Goal: Task Accomplishment & Management: Complete application form

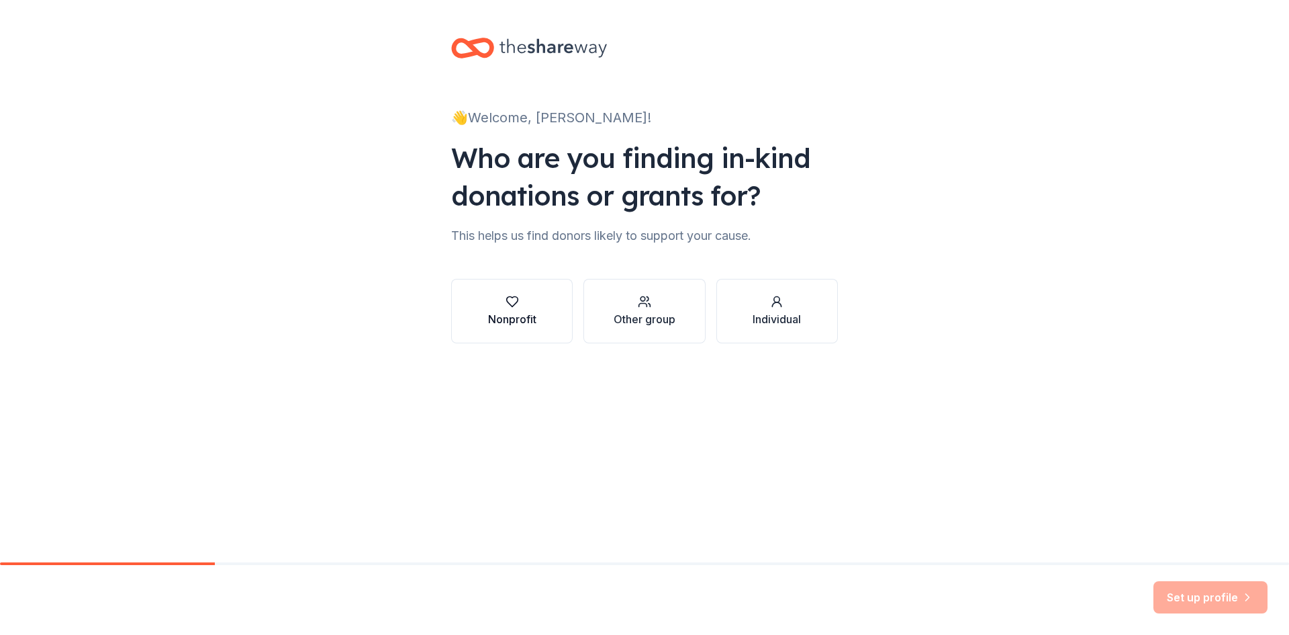
click at [518, 313] on div "Nonprofit" at bounding box center [512, 319] width 48 height 16
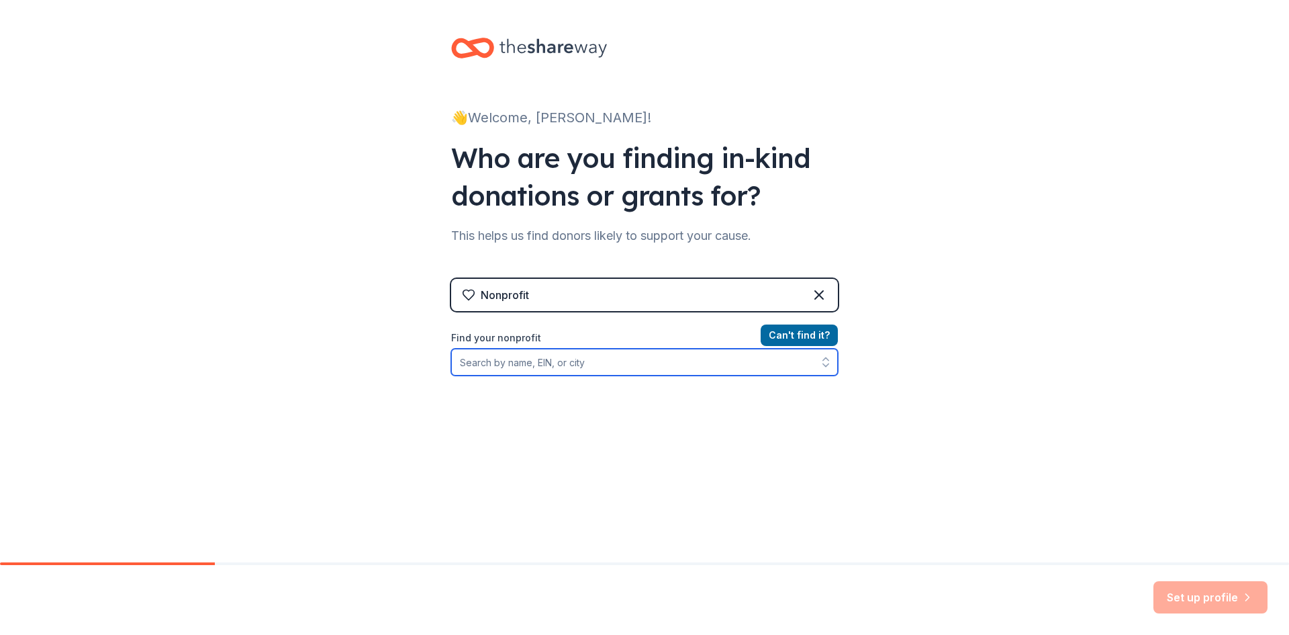
click at [565, 360] on input "Find your nonprofit" at bounding box center [644, 362] width 387 height 27
click at [596, 314] on div "Nonprofit Can ' t find it? Find your nonprofit" at bounding box center [644, 394] width 387 height 231
click at [596, 295] on div "Nonprofit" at bounding box center [644, 295] width 387 height 32
click at [814, 296] on icon at bounding box center [819, 295] width 16 height 16
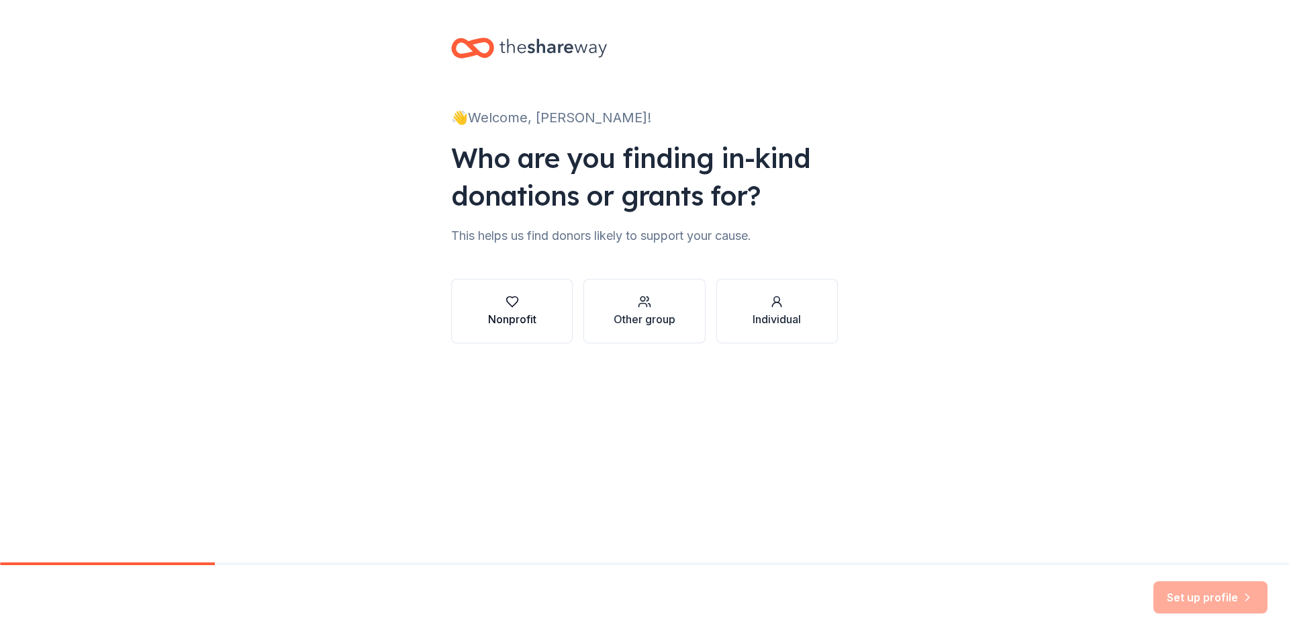
click at [533, 315] on div "Nonprofit" at bounding box center [512, 319] width 48 height 16
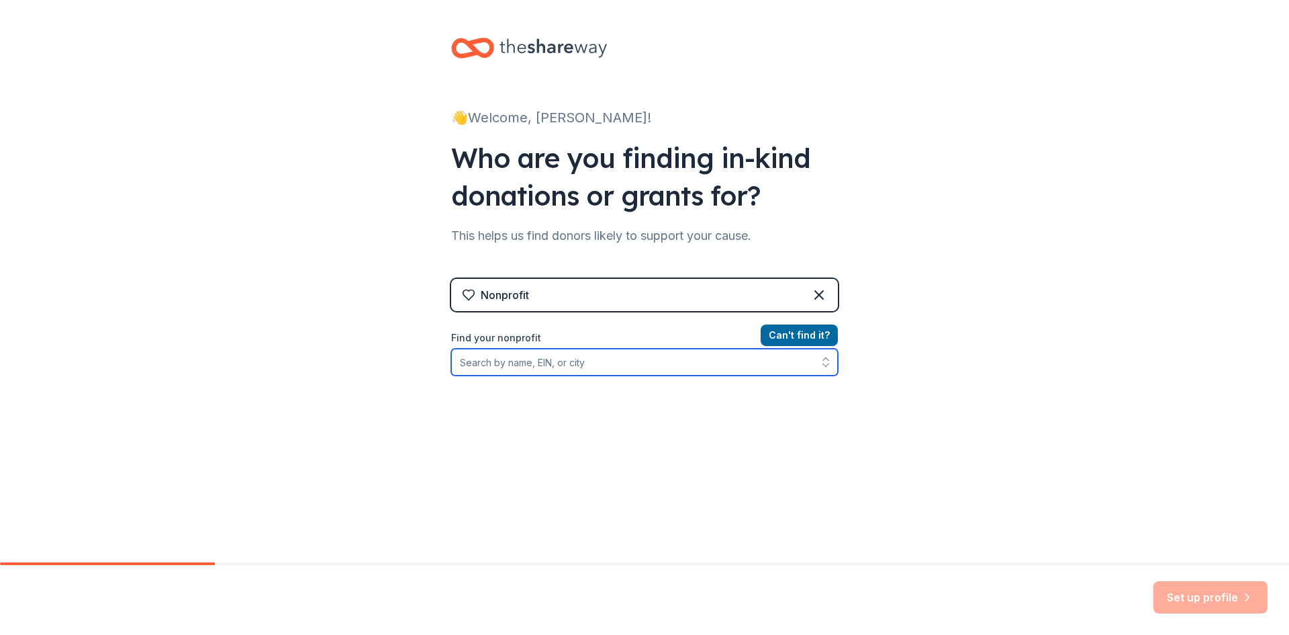
click at [528, 354] on input "Find your nonprofit" at bounding box center [644, 362] width 387 height 27
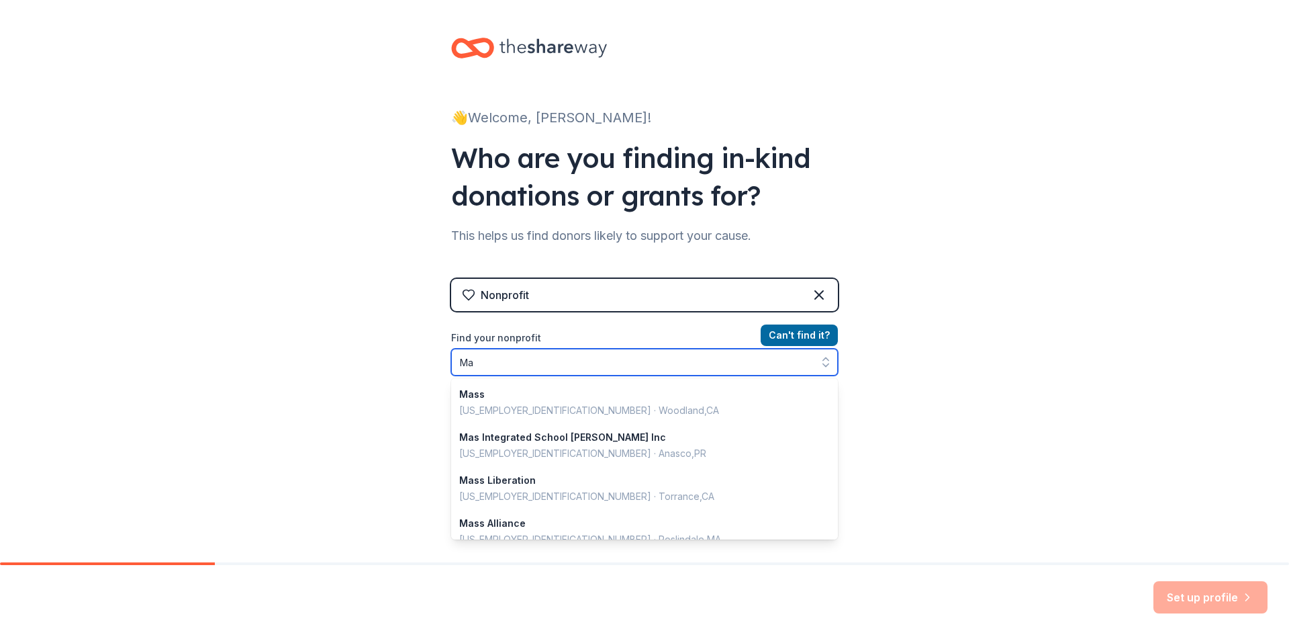
type input "M"
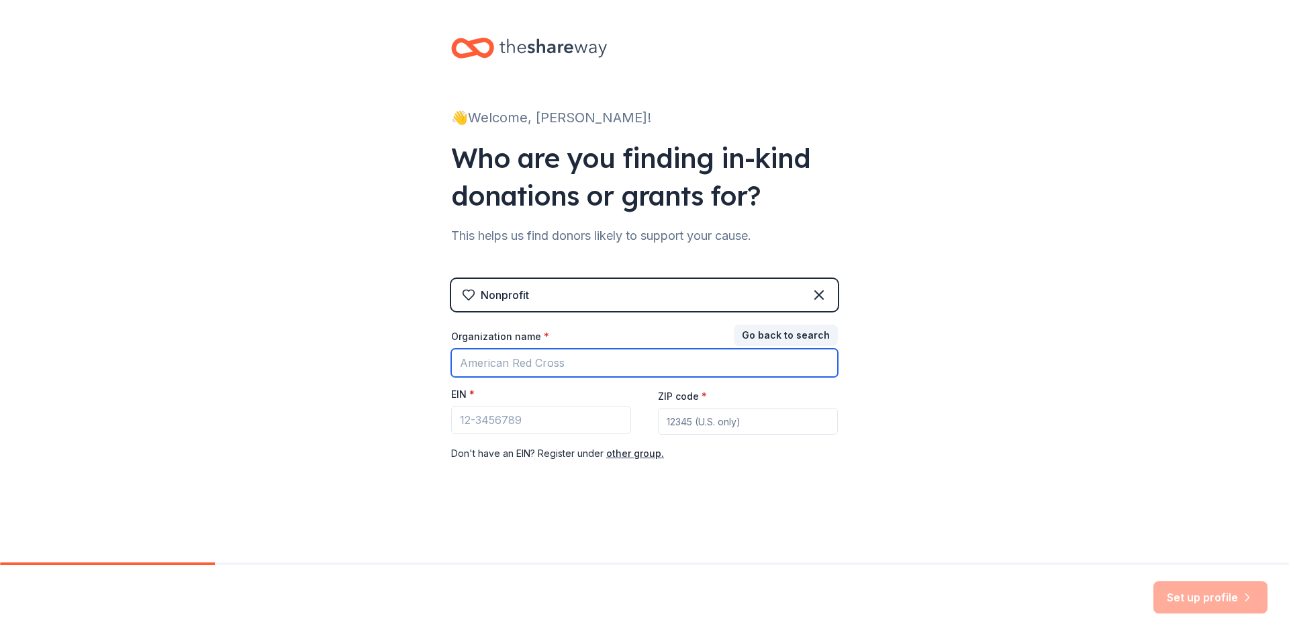
drag, startPoint x: 528, startPoint y: 353, endPoint x: 542, endPoint y: 351, distance: 13.5
click at [528, 353] on input "Organization name *" at bounding box center [644, 363] width 387 height 28
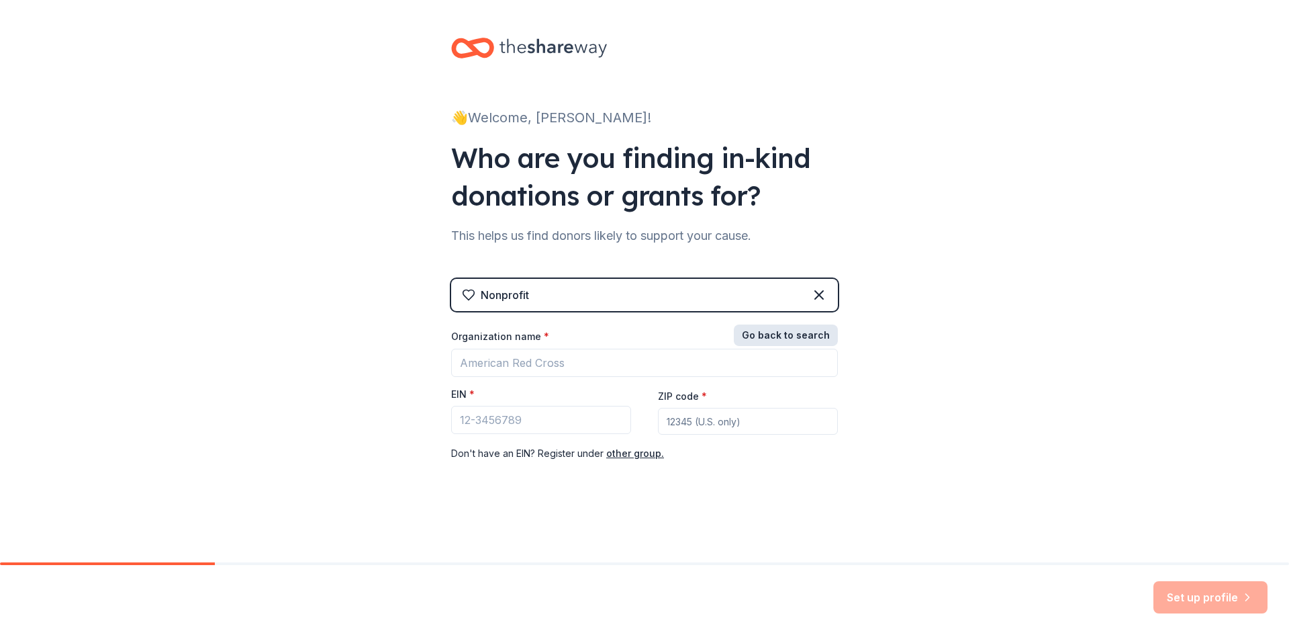
click at [801, 336] on button "Go back to search" at bounding box center [786, 334] width 104 height 21
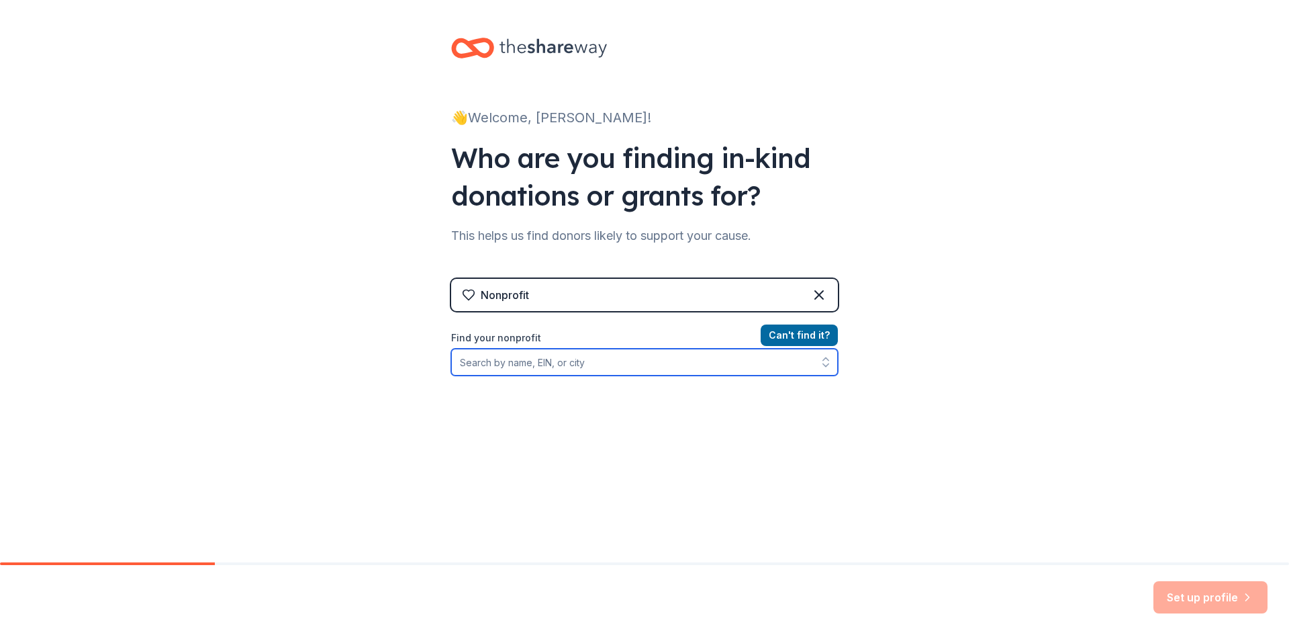
click at [579, 364] on input "Find your nonprofit" at bounding box center [644, 362] width 387 height 27
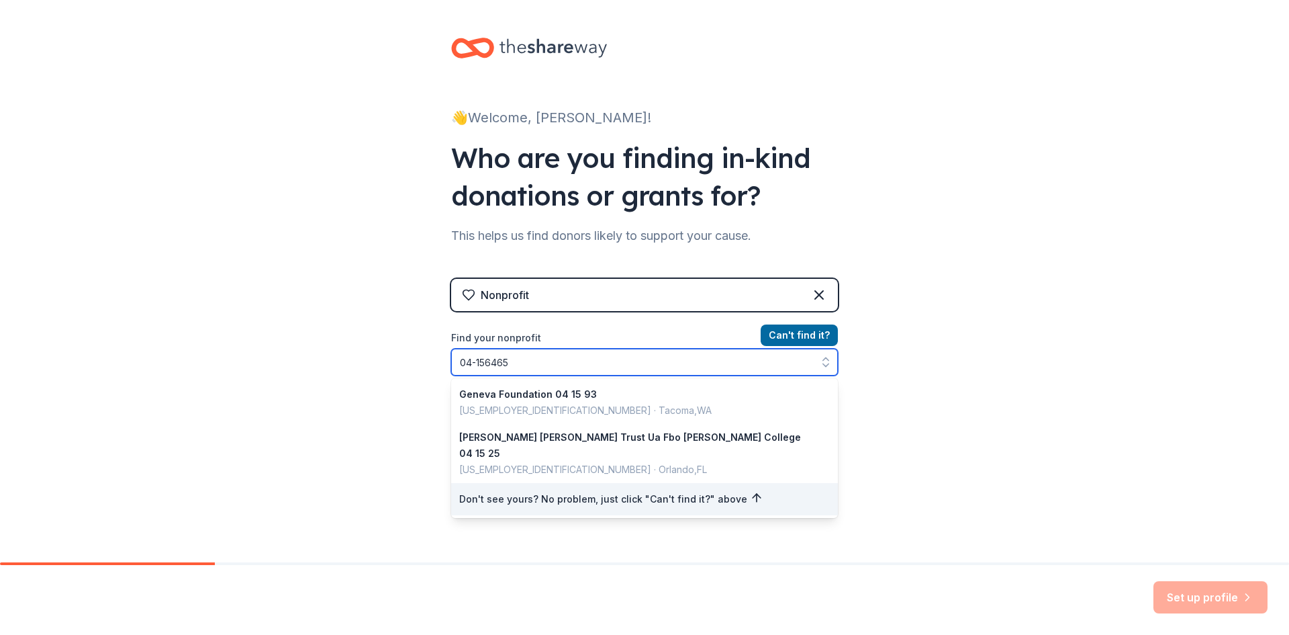
type input "[US_EMPLOYER_IDENTIFICATION_NUMBER]"
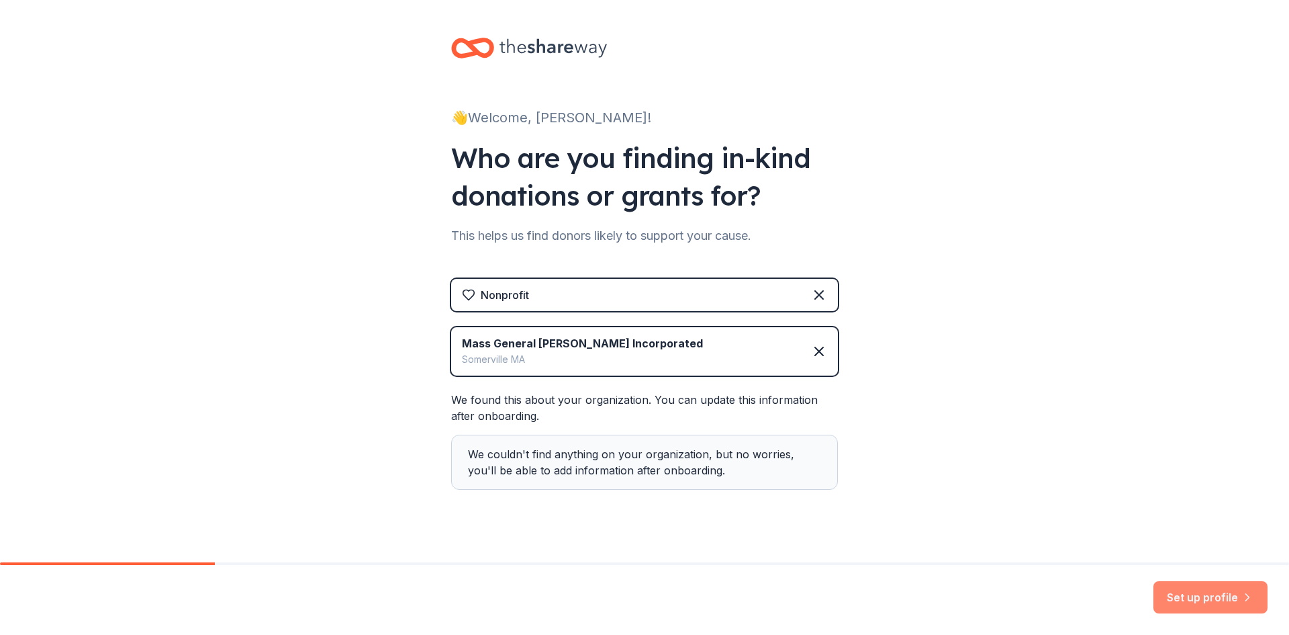
click at [1204, 596] on button "Set up profile" at bounding box center [1211, 597] width 114 height 32
